Goal: Task Accomplishment & Management: Use online tool/utility

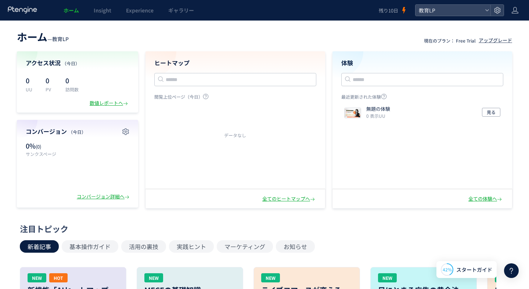
click at [381, 58] on div "体験 最近更新された体験 無題の体験 0 表示UU 見る 全ての体験へ" at bounding box center [422, 120] width 180 height 138
click at [472, 44] on div "ホーム — 教育LP 現在のプラン： Free Trial アップグレード アクセス状況 （[DATE]） 0 UU 0 PV 0 訪問数 数値レポートへ コ…" at bounding box center [264, 118] width 529 height 181
click at [495, 39] on div "アップグレード" at bounding box center [494, 40] width 33 height 7
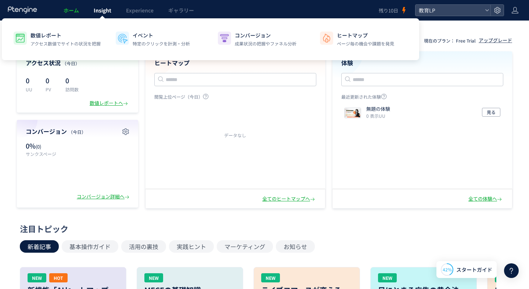
click at [105, 8] on span "Insight" at bounding box center [103, 10] width 18 height 7
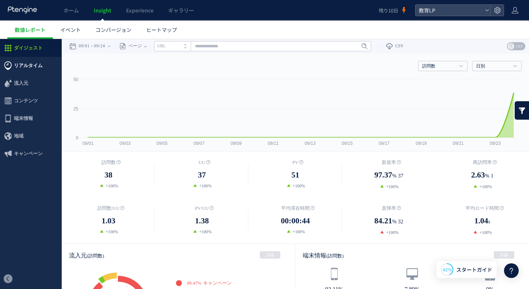
click at [41, 61] on span "リアルタイム" at bounding box center [31, 66] width 62 height 18
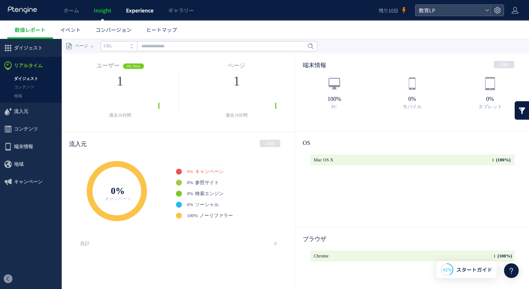
click at [144, 11] on span "Experience" at bounding box center [140, 10] width 28 height 7
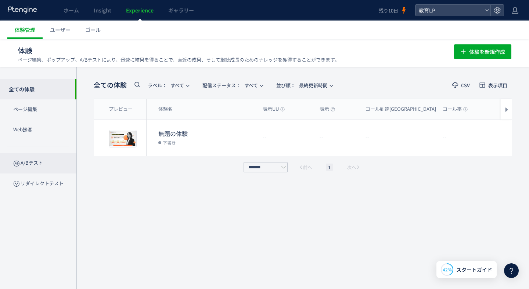
click at [32, 167] on p "A/Bテスト" at bounding box center [38, 163] width 76 height 20
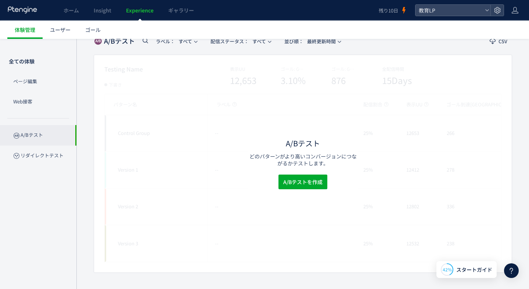
scroll to position [46, 0]
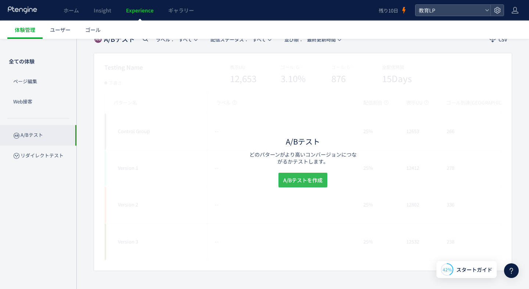
click at [303, 184] on span "A/Bテストを作成" at bounding box center [302, 180] width 39 height 15
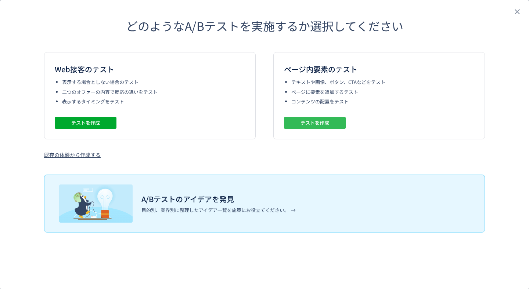
click at [313, 121] on span "テストを作成" at bounding box center [314, 123] width 29 height 12
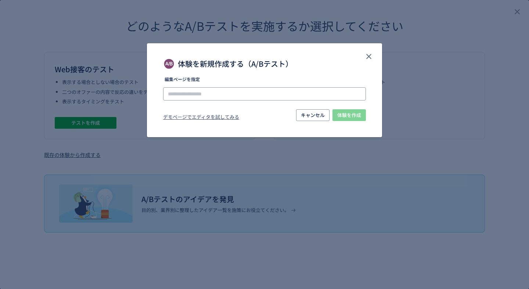
click at [255, 97] on input "体験を新規作成する（A/Bテスト）" at bounding box center [264, 93] width 203 height 13
type input "*"
click at [231, 111] on li "[URL][DOMAIN_NAME]" at bounding box center [264, 114] width 197 height 12
type input "**********"
click at [343, 120] on span "体験を作成" at bounding box center [349, 115] width 24 height 12
